Goal: Find specific page/section: Find specific page/section

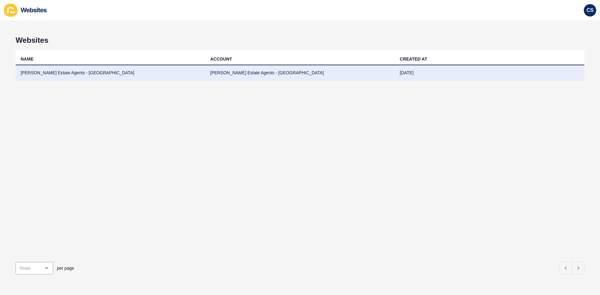
click at [72, 71] on td "[PERSON_NAME] Estate Agents - [GEOGRAPHIC_DATA]" at bounding box center [111, 72] width 190 height 15
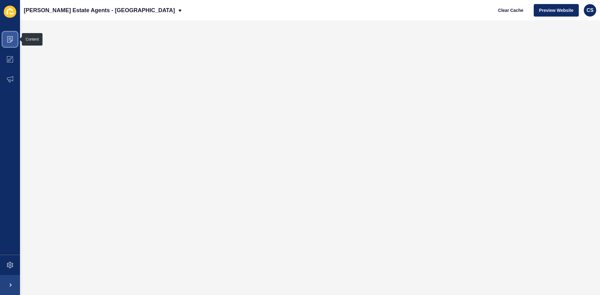
click at [7, 38] on icon at bounding box center [10, 39] width 6 height 6
click at [11, 59] on icon at bounding box center [10, 59] width 6 height 6
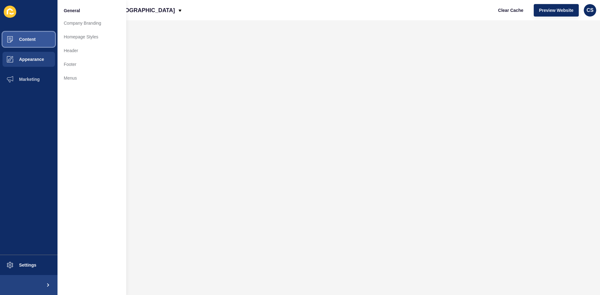
click at [24, 40] on span "Content" at bounding box center [17, 39] width 37 height 5
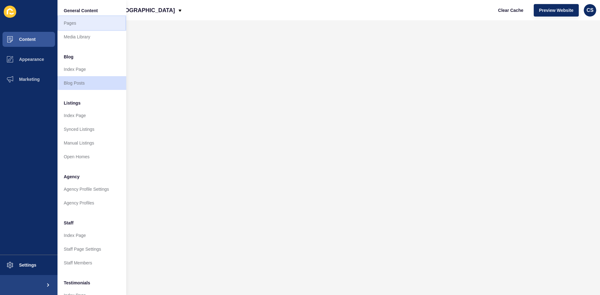
click at [82, 24] on link "Pages" at bounding box center [91, 23] width 69 height 14
